Goal: Task Accomplishment & Management: Use online tool/utility

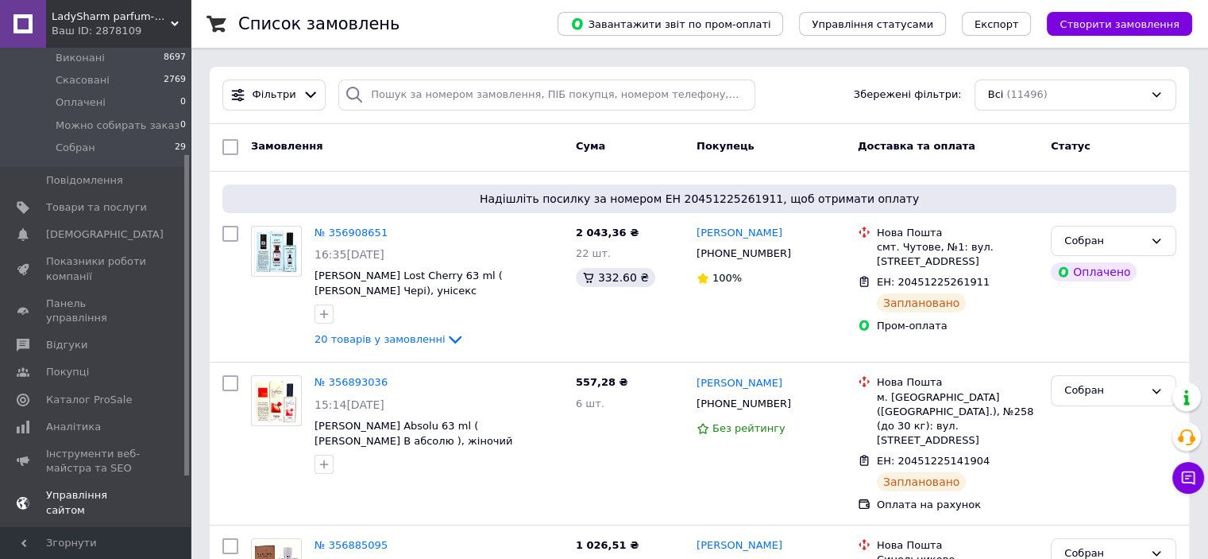
scroll to position [234, 0]
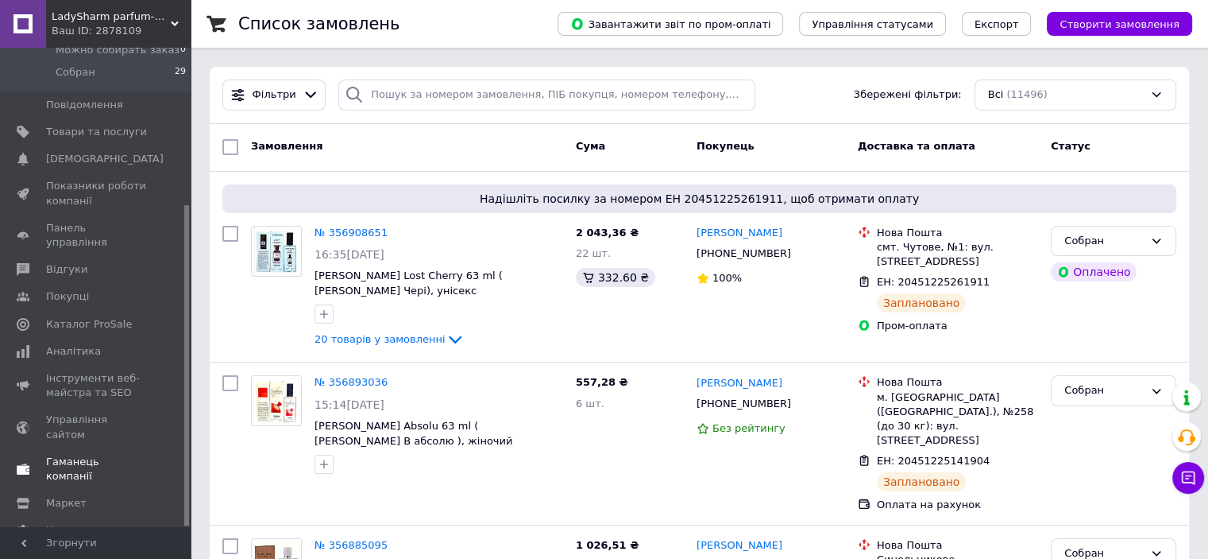
click at [70, 454] on span "Гаманець компанії" at bounding box center [96, 468] width 101 height 29
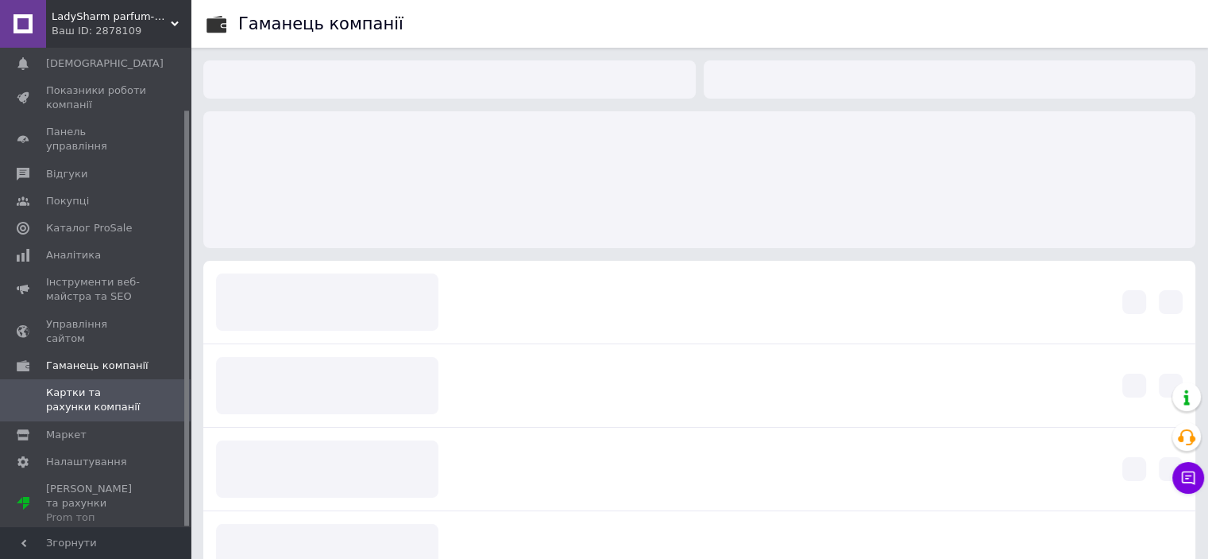
scroll to position [72, 0]
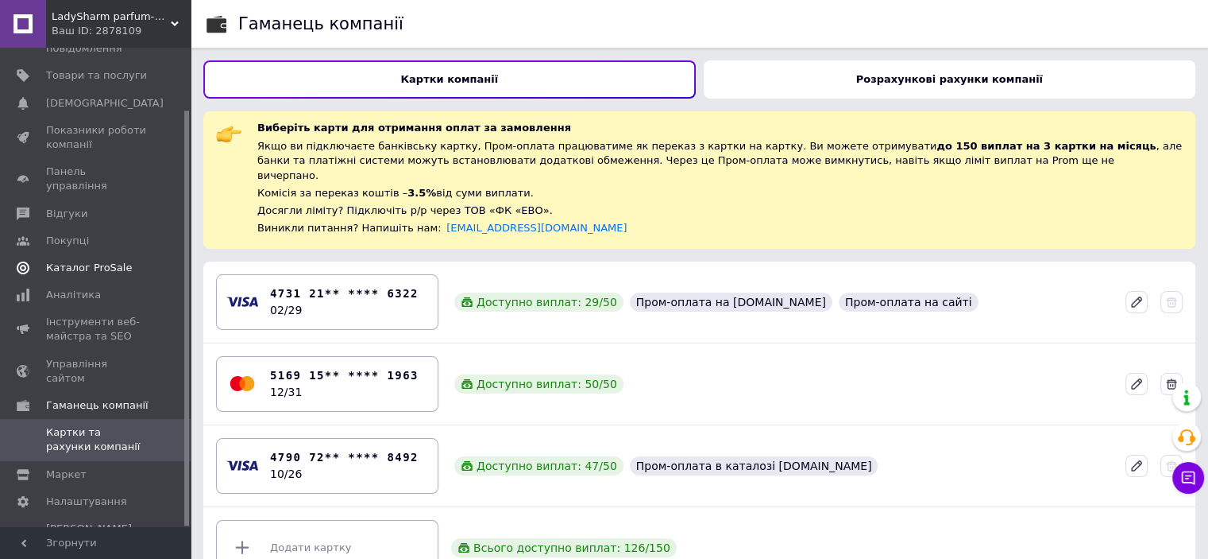
click at [81, 261] on span "Каталог ProSale" at bounding box center [89, 268] width 86 height 14
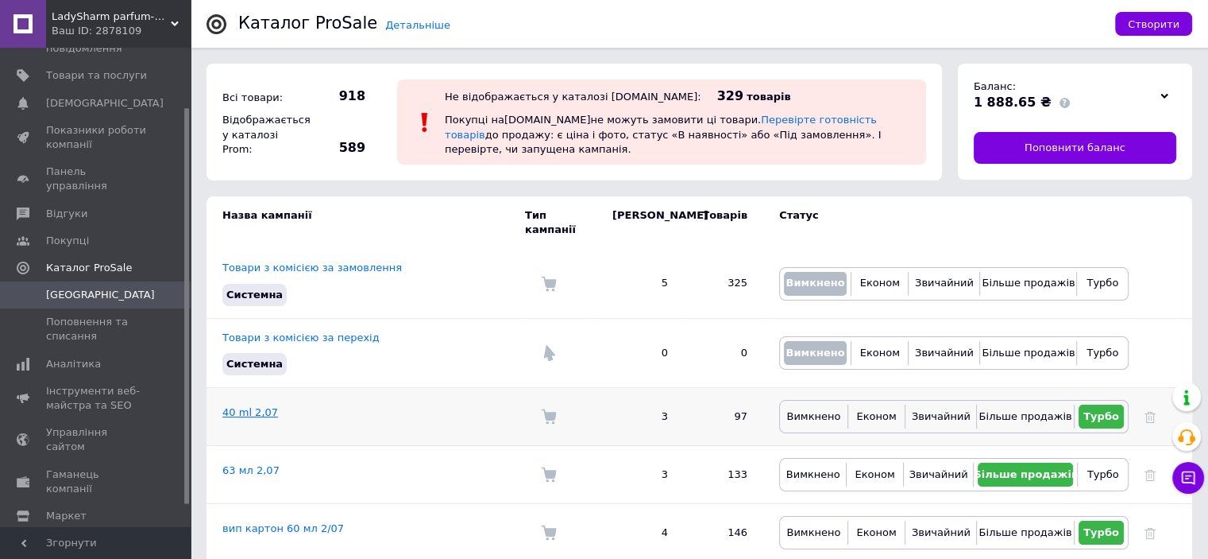
click at [251, 406] on link "40 ml 2,07" at bounding box center [250, 412] width 56 height 12
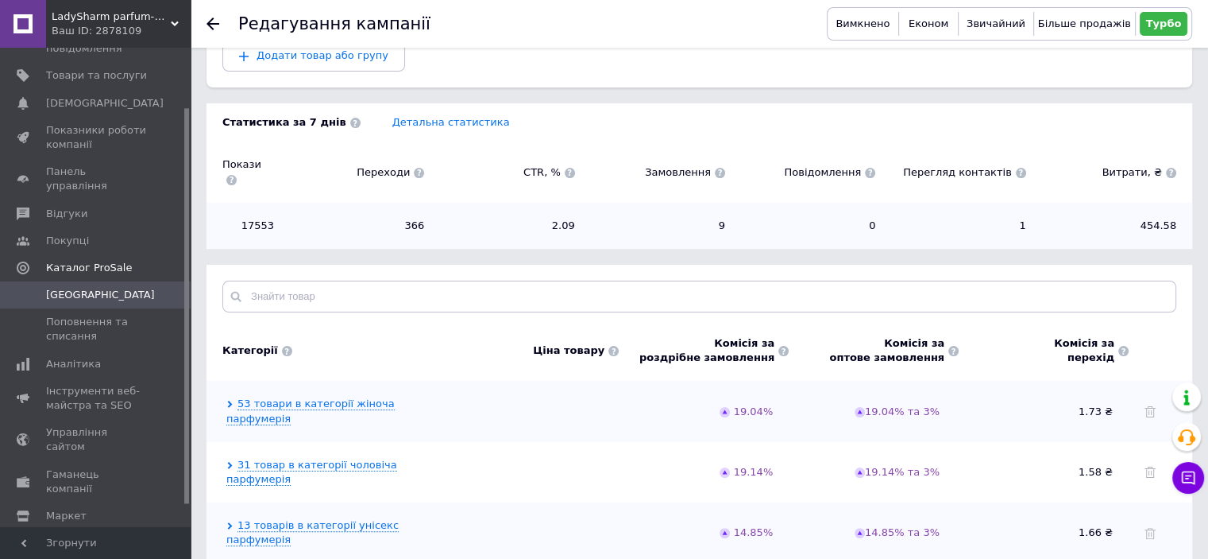
scroll to position [247, 0]
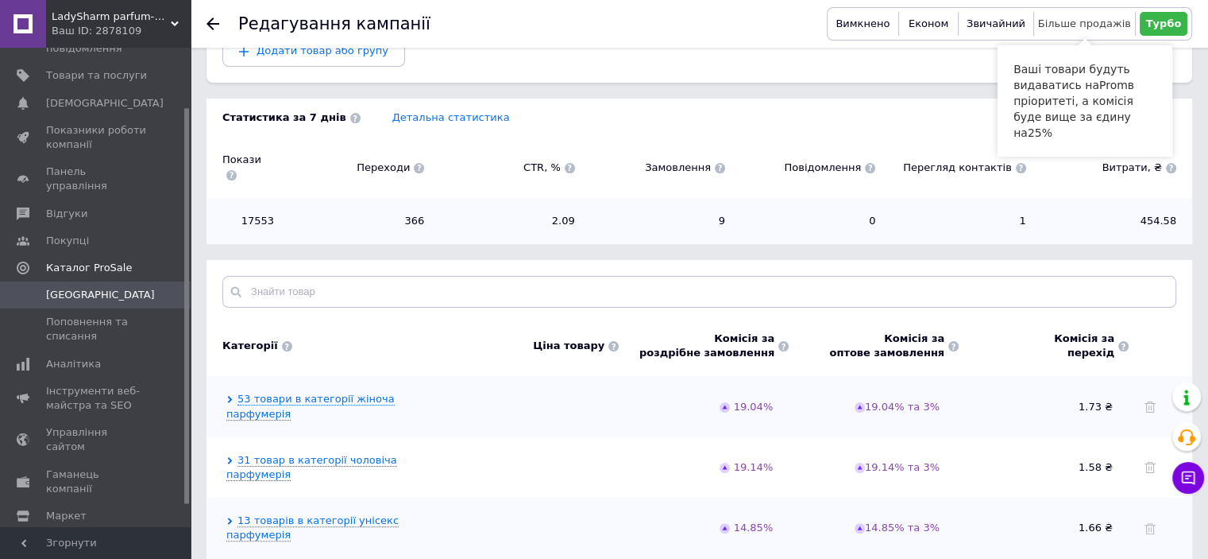
click at [1084, 25] on span "Більше продажів" at bounding box center [1084, 23] width 93 height 12
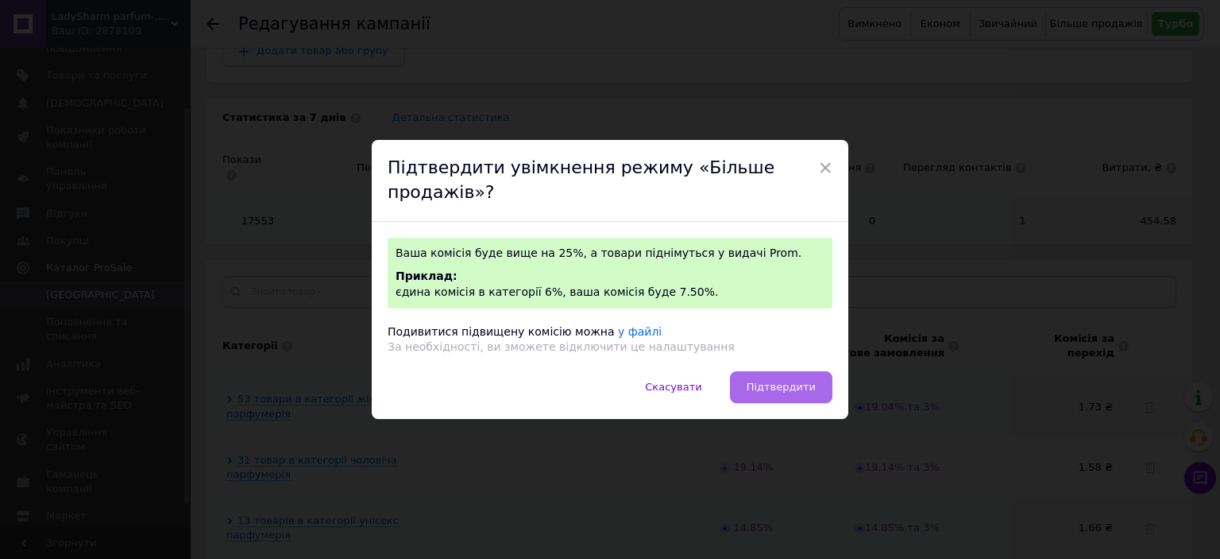
click at [773, 377] on button "Підтвердити" at bounding box center [781, 387] width 102 height 32
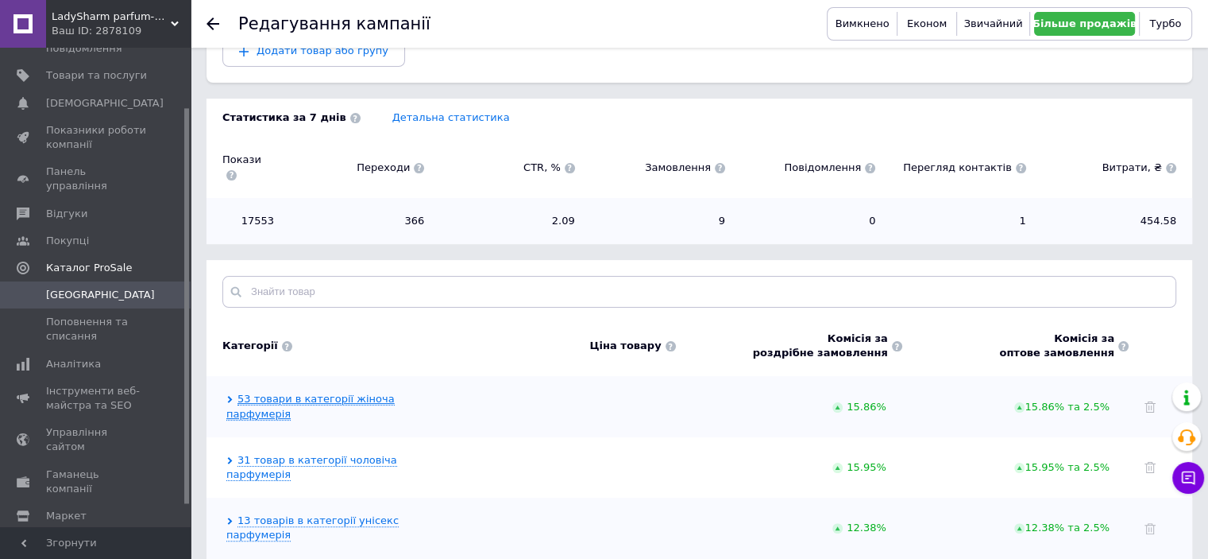
click at [395, 392] on link "53 товари в категорії жіноча парфумерія" at bounding box center [310, 405] width 168 height 27
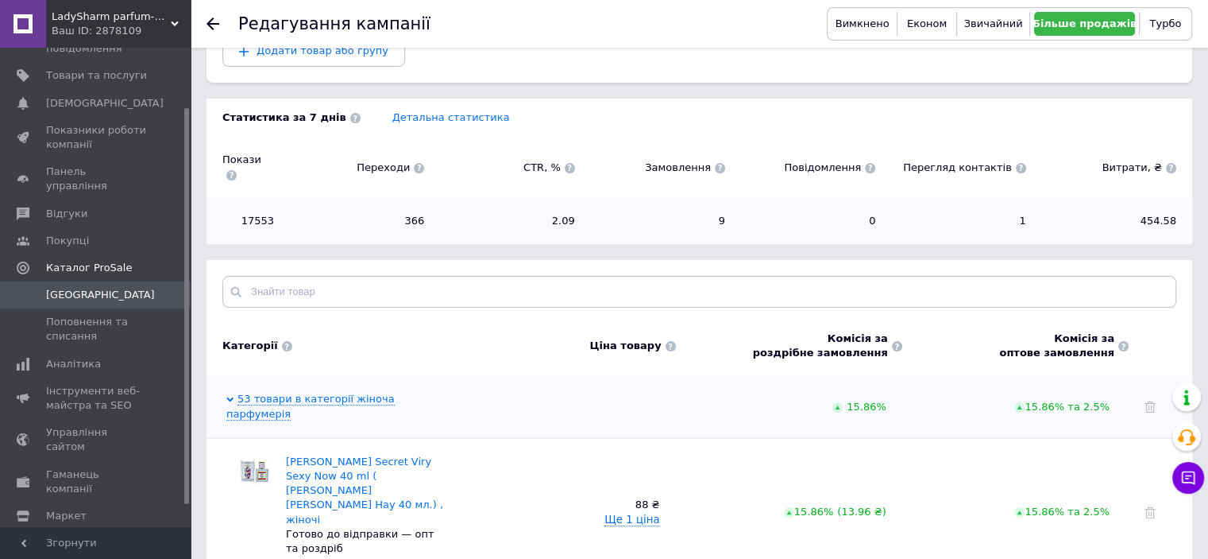
scroll to position [406, 0]
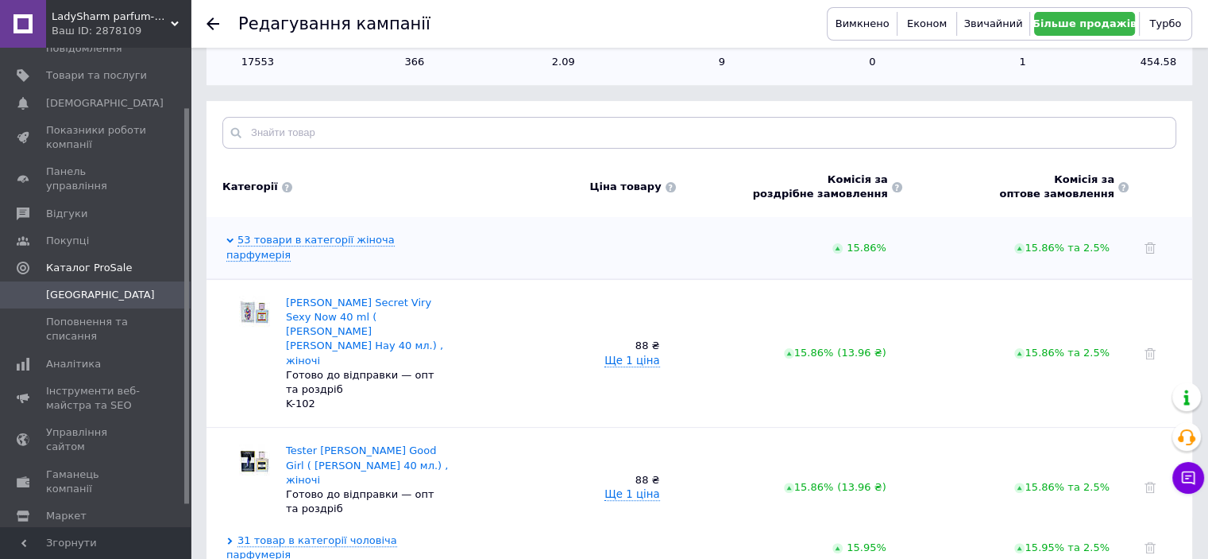
click at [1126, 182] on span at bounding box center [1124, 187] width 10 height 10
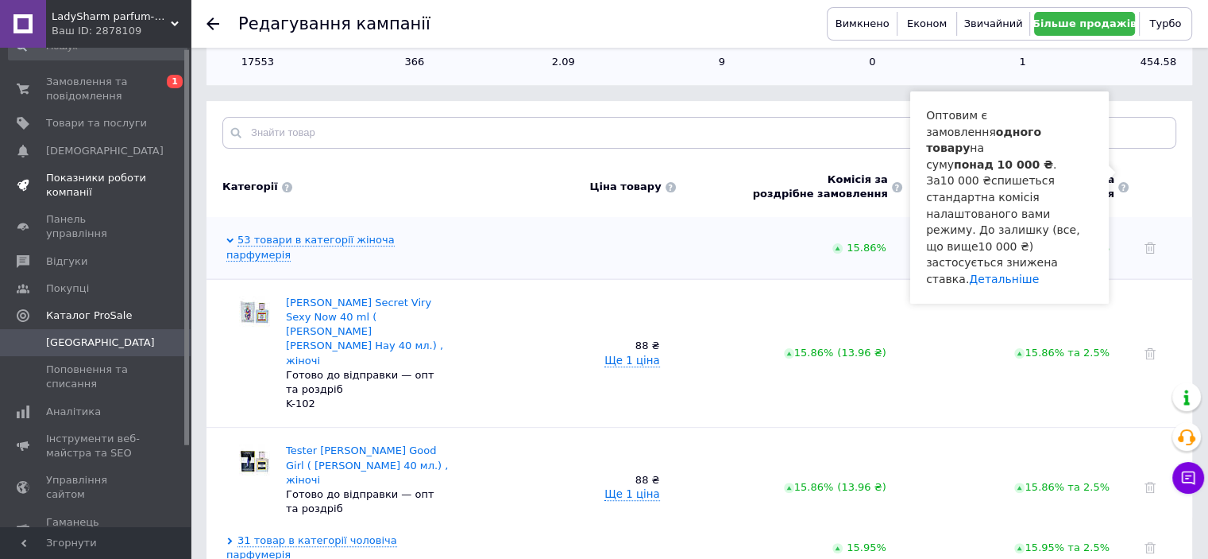
scroll to position [0, 0]
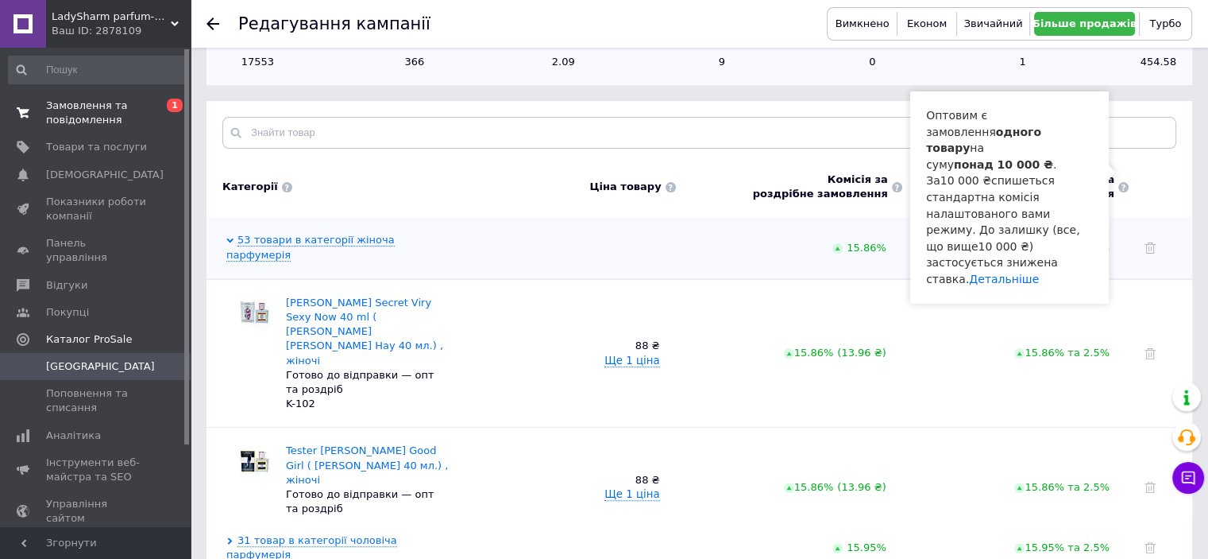
click at [64, 100] on span "Замовлення та повідомлення" at bounding box center [96, 113] width 101 height 29
